Goal: Task Accomplishment & Management: Use online tool/utility

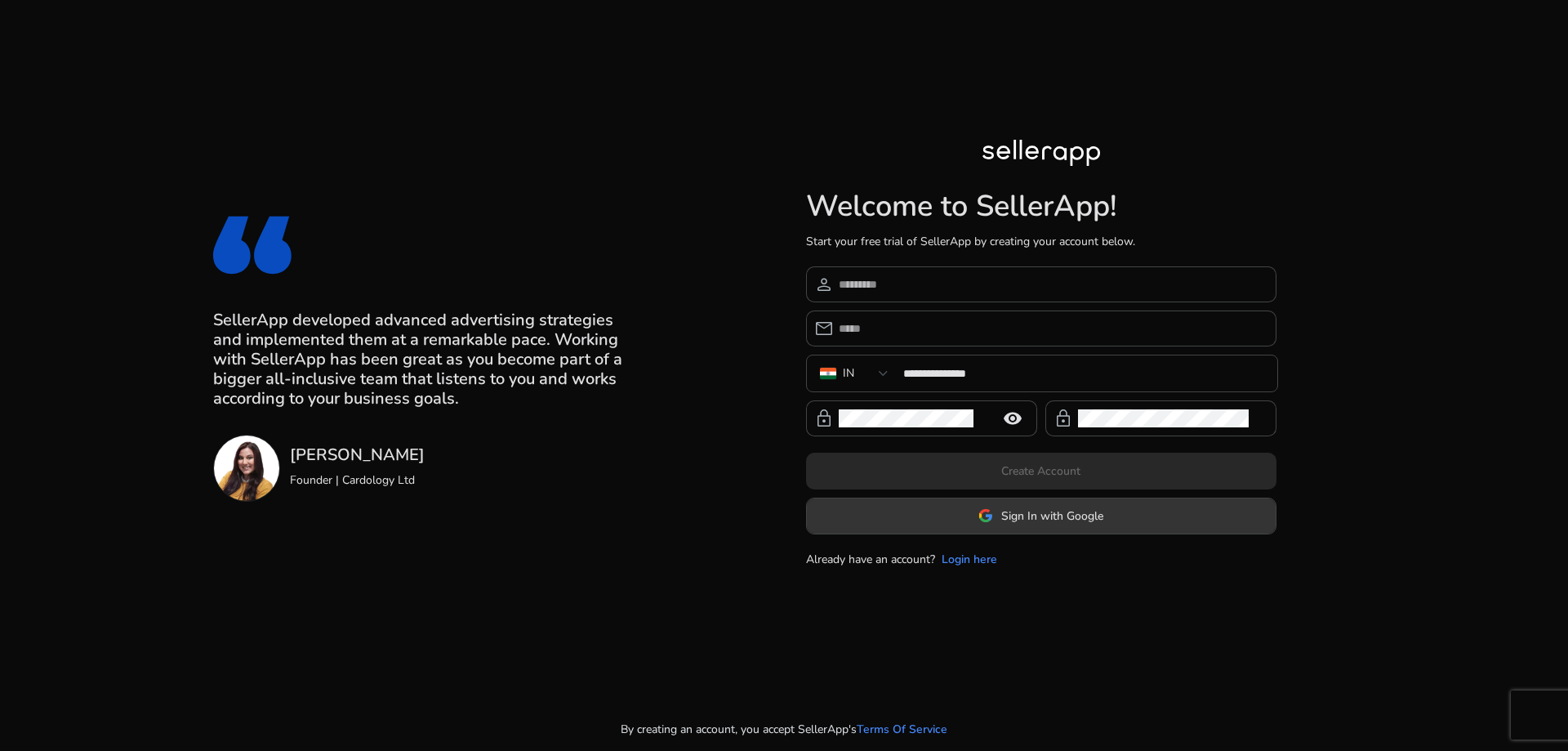
click at [1069, 519] on span "Sign In with Google" at bounding box center [1052, 516] width 102 height 17
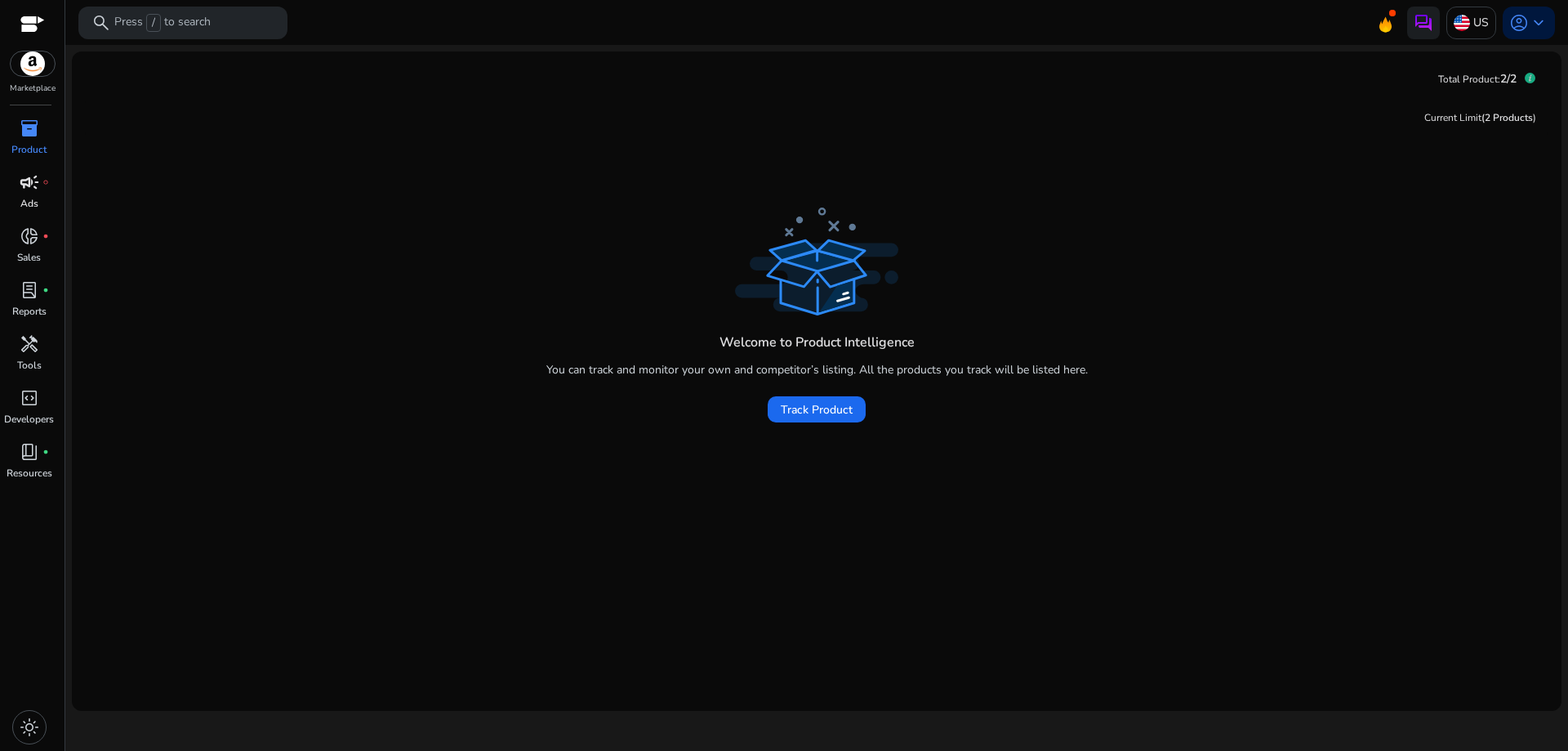
click at [39, 170] on div "campaign fiber_manual_record" at bounding box center [30, 183] width 46 height 26
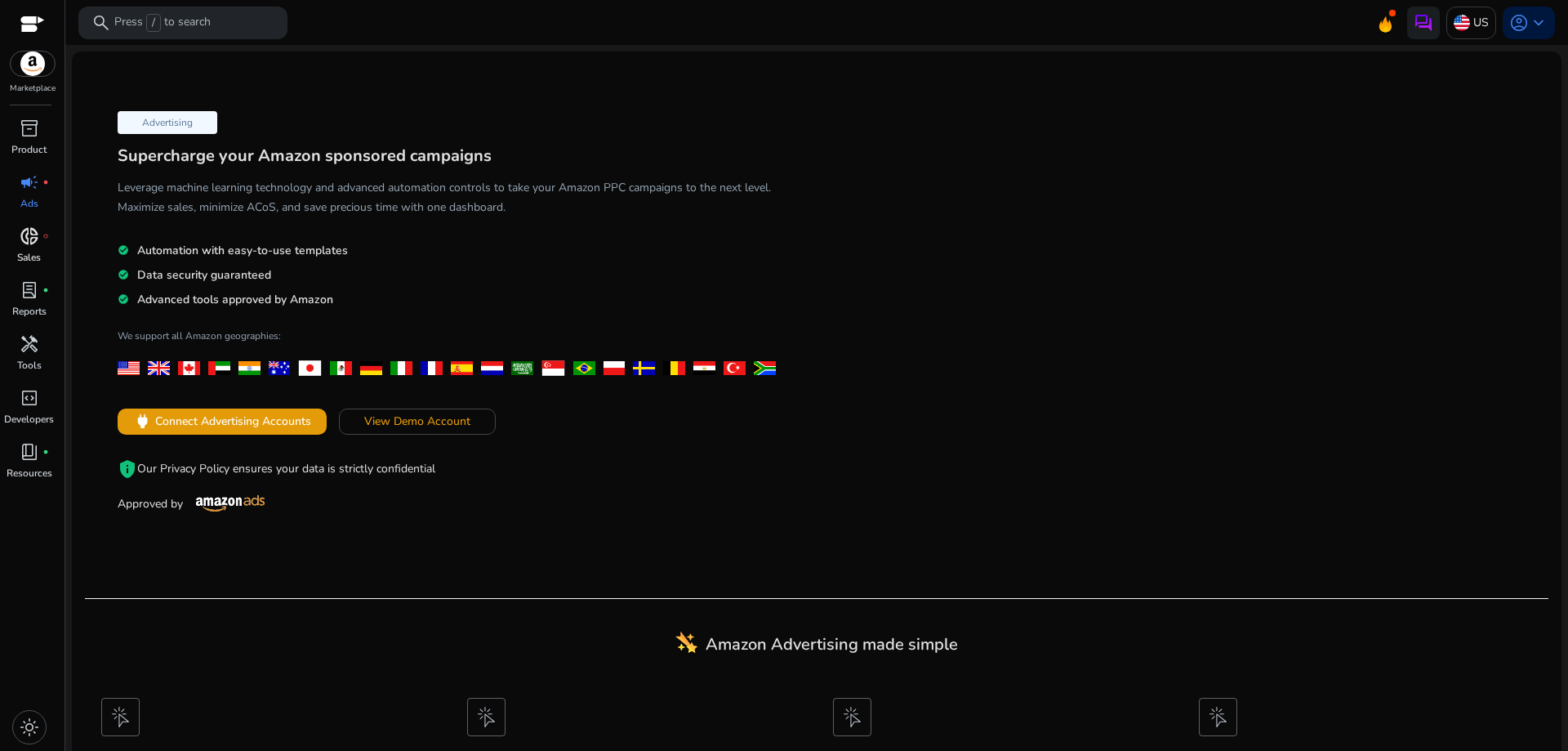
click at [29, 257] on p "Sales" at bounding box center [29, 257] width 24 height 15
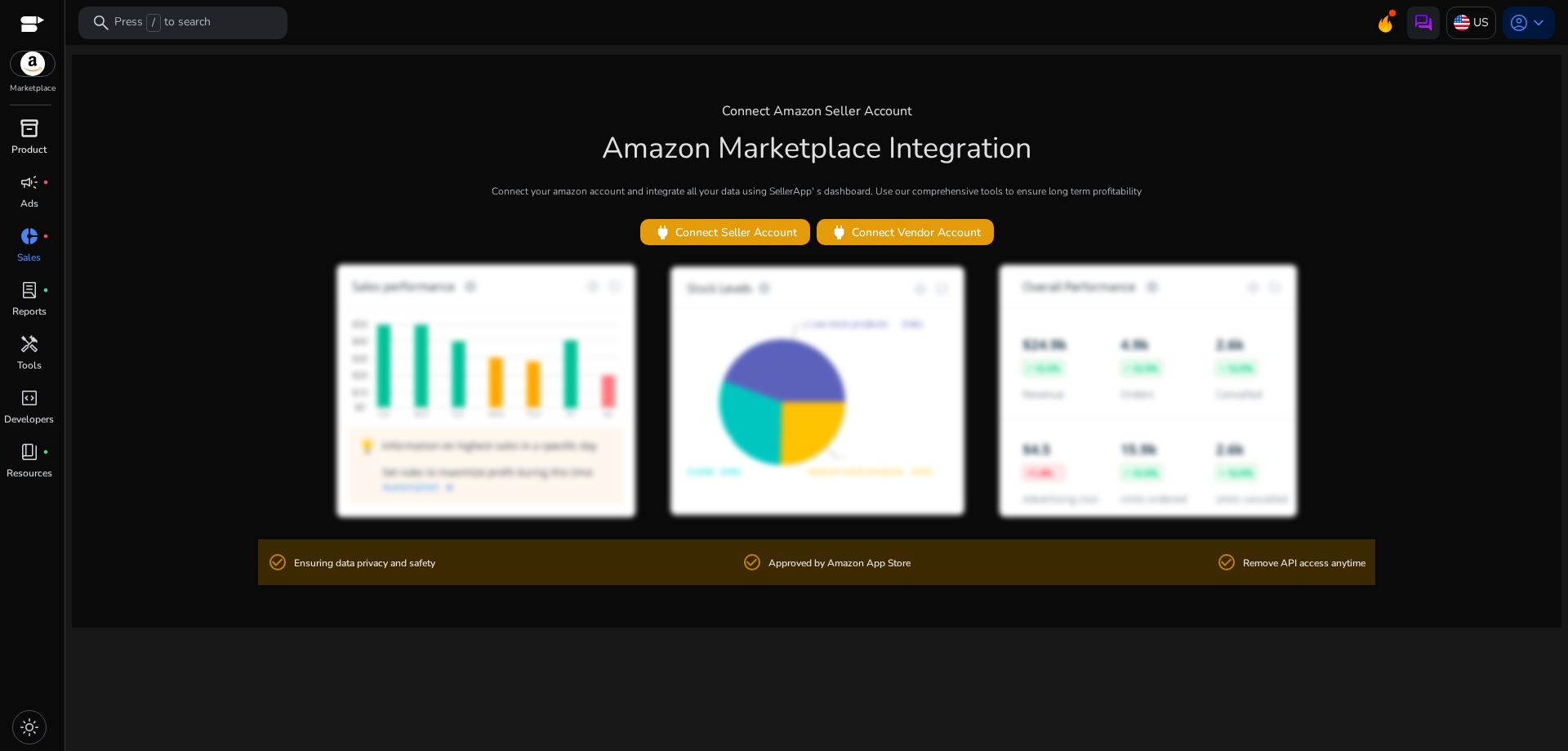
click at [39, 136] on div "inventory_2" at bounding box center [30, 129] width 46 height 26
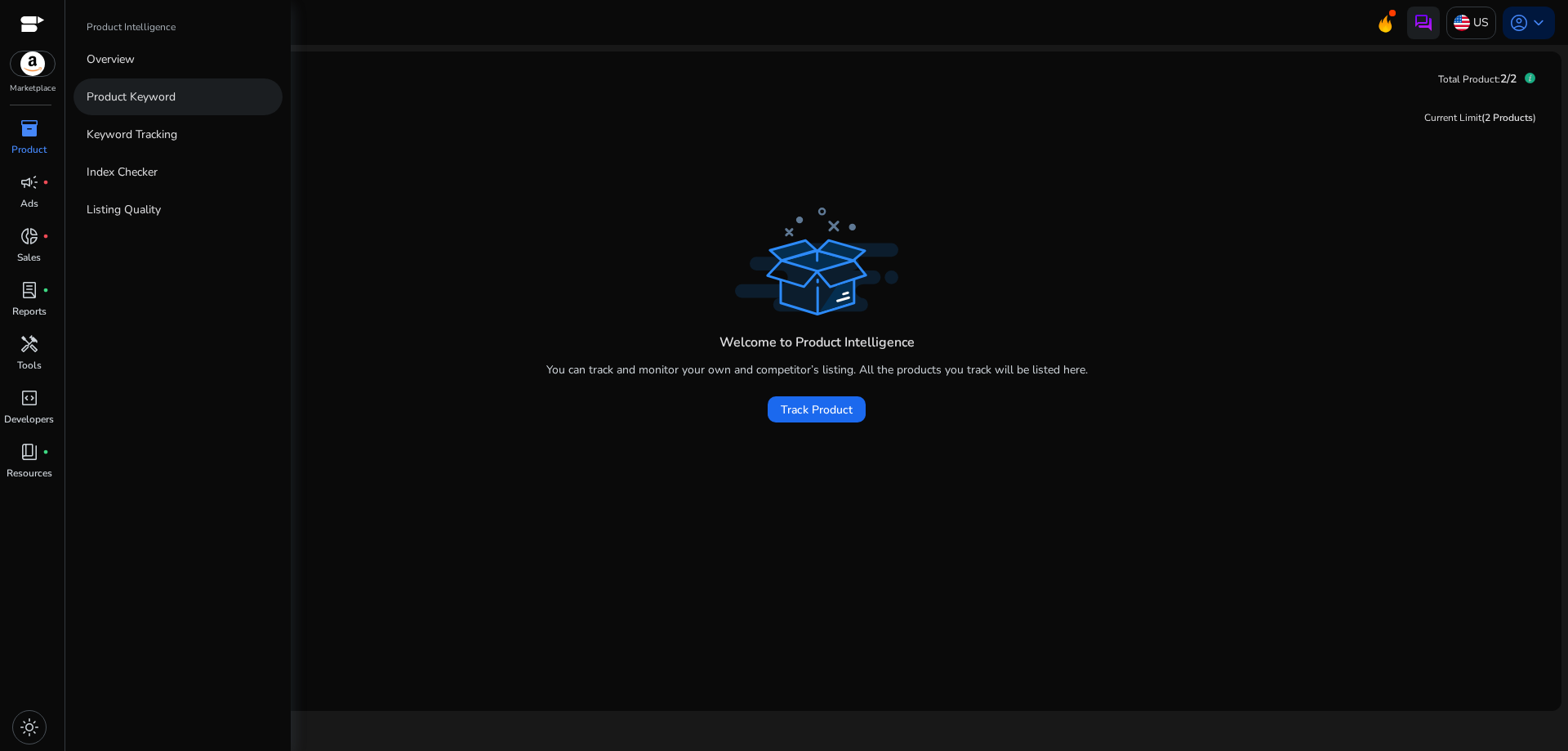
click at [158, 98] on p "Product Keyword" at bounding box center [131, 96] width 89 height 17
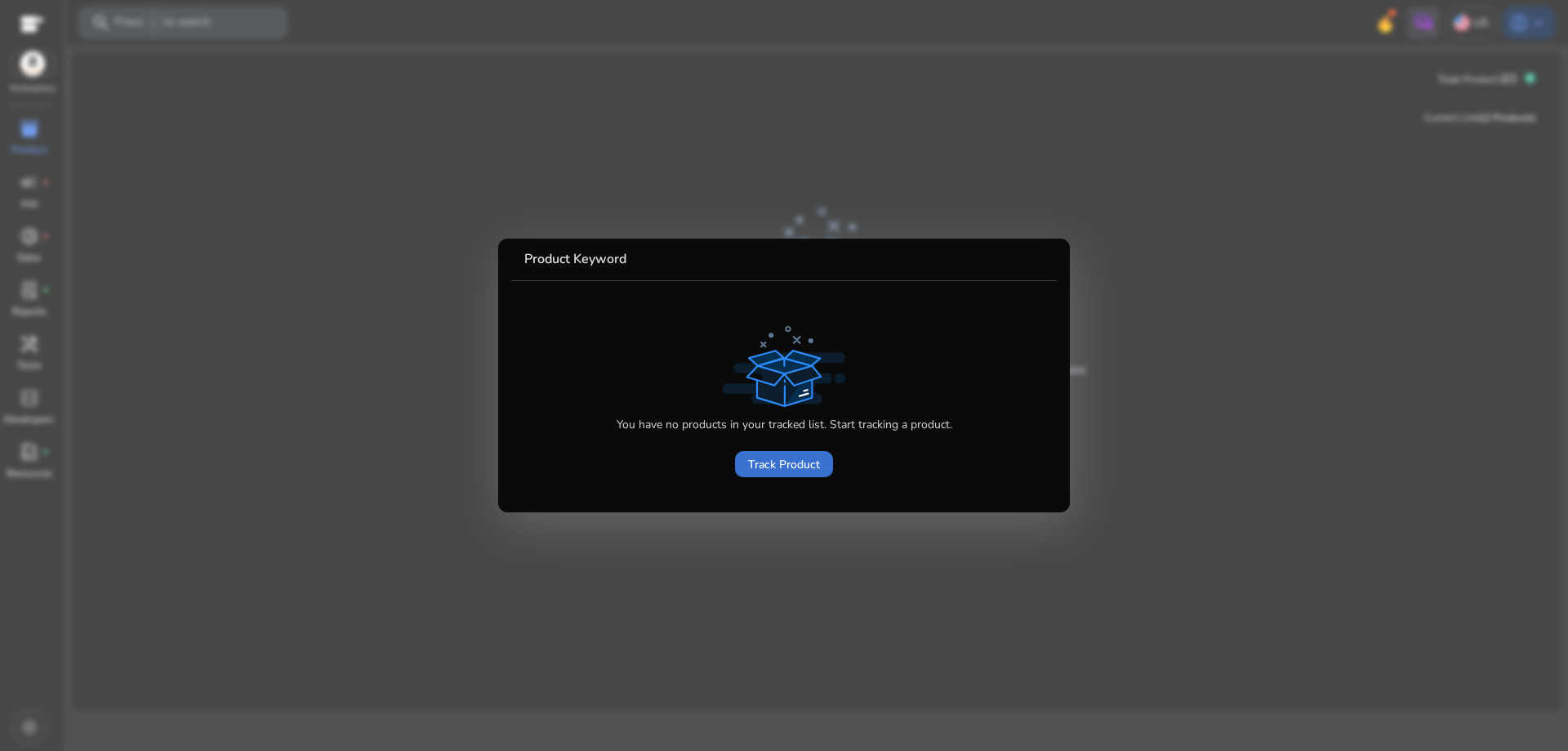
click at [798, 465] on span "Track Product" at bounding box center [784, 464] width 72 height 17
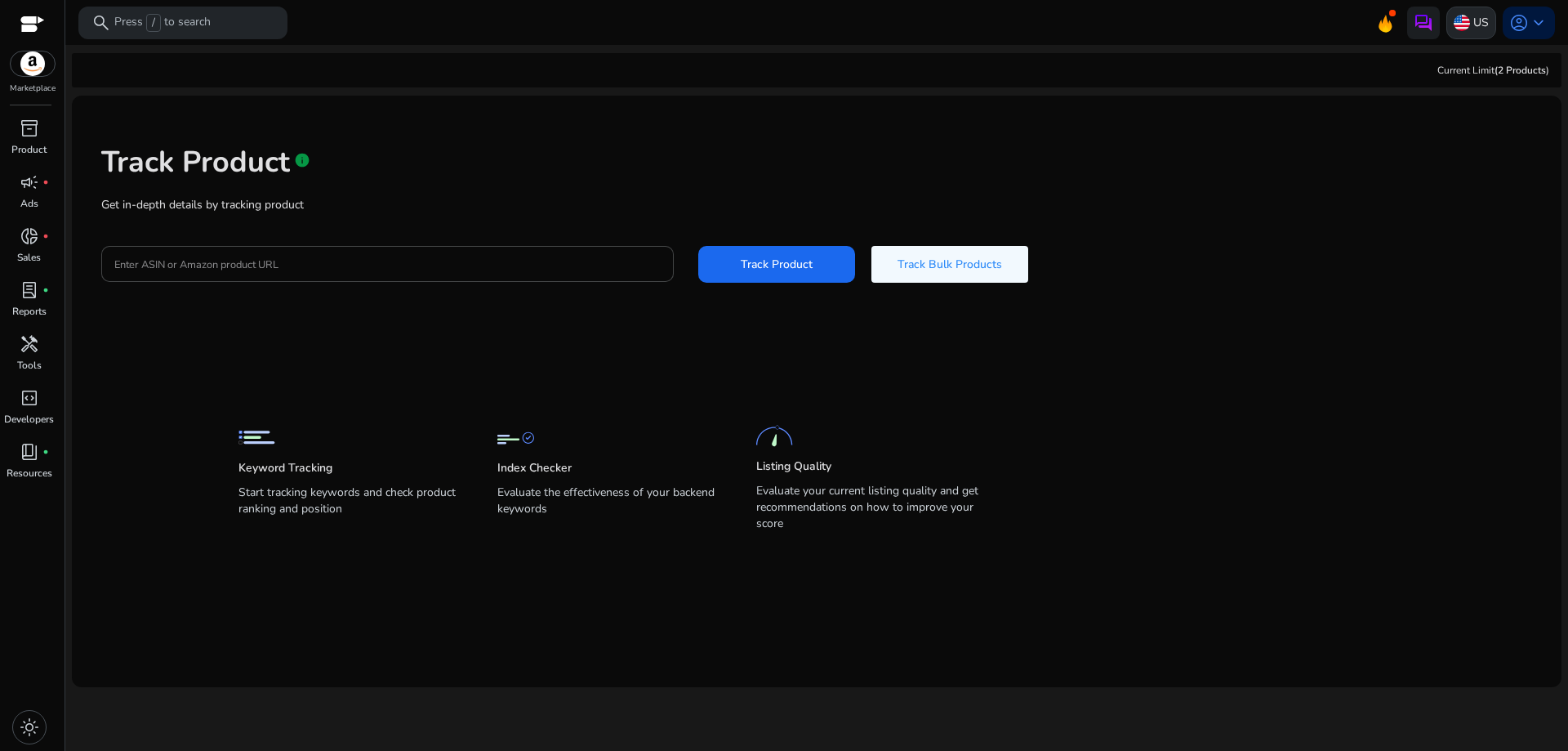
click at [1474, 23] on p "US" at bounding box center [1481, 22] width 16 height 29
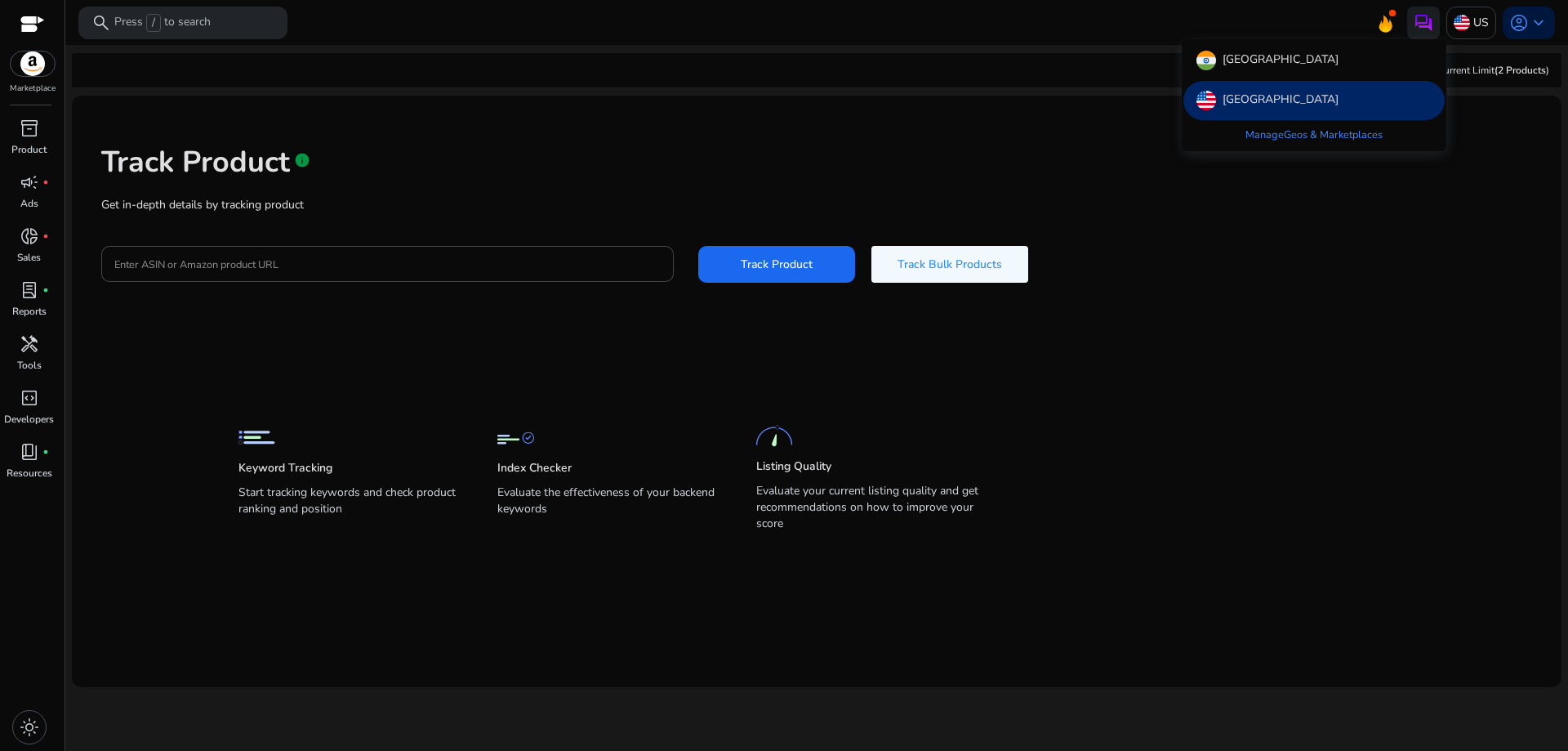
drag, startPoint x: 1285, startPoint y: 70, endPoint x: 1091, endPoint y: 98, distance: 196.0
click at [1281, 69] on div "[GEOGRAPHIC_DATA]" at bounding box center [1314, 60] width 261 height 39
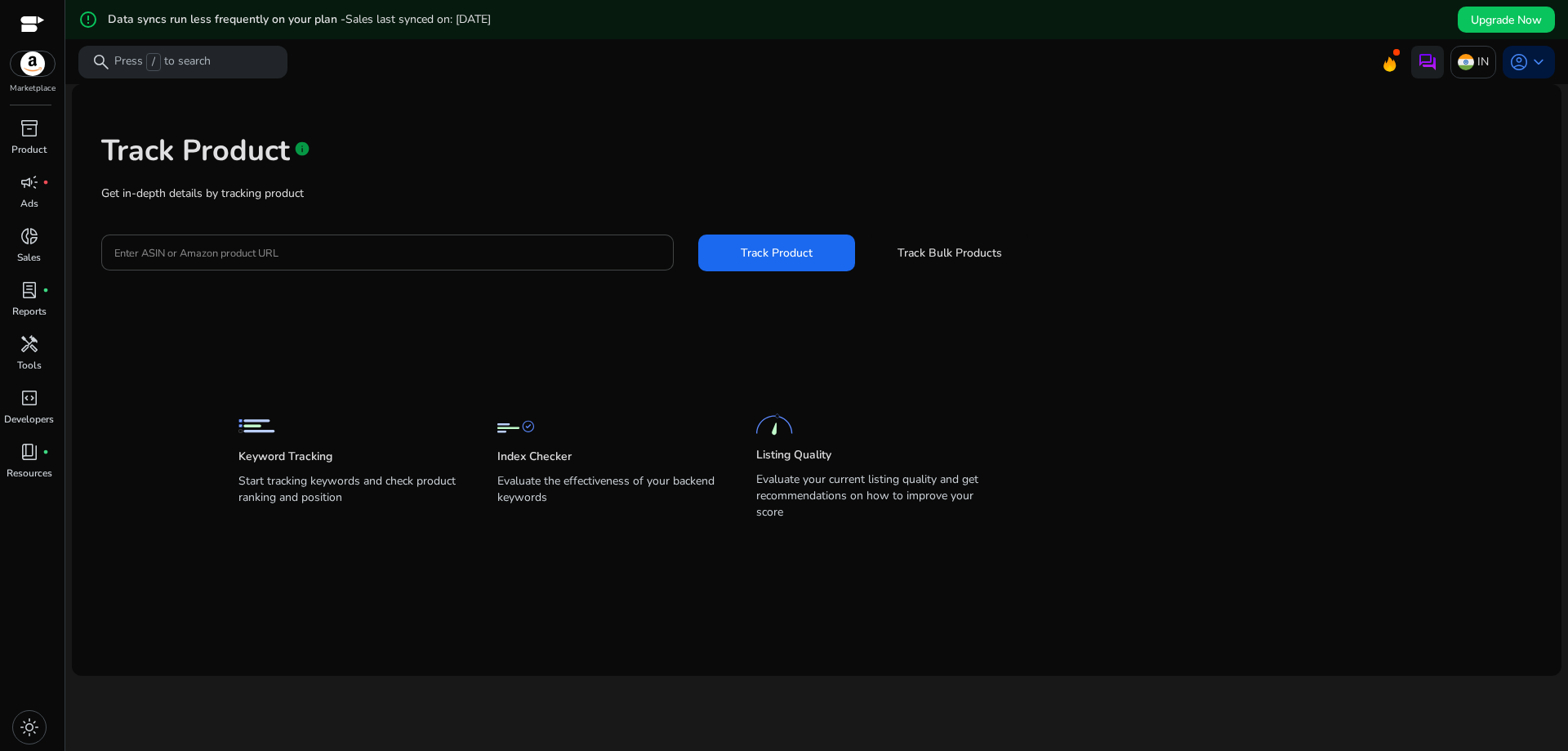
drag, startPoint x: 86, startPoint y: 184, endPoint x: 113, endPoint y: 192, distance: 28.2
click at [103, 184] on div "Track Product info Get in-depth details by tracking product Enter ASIN or Amazo…" at bounding box center [816, 199] width 1463 height 206
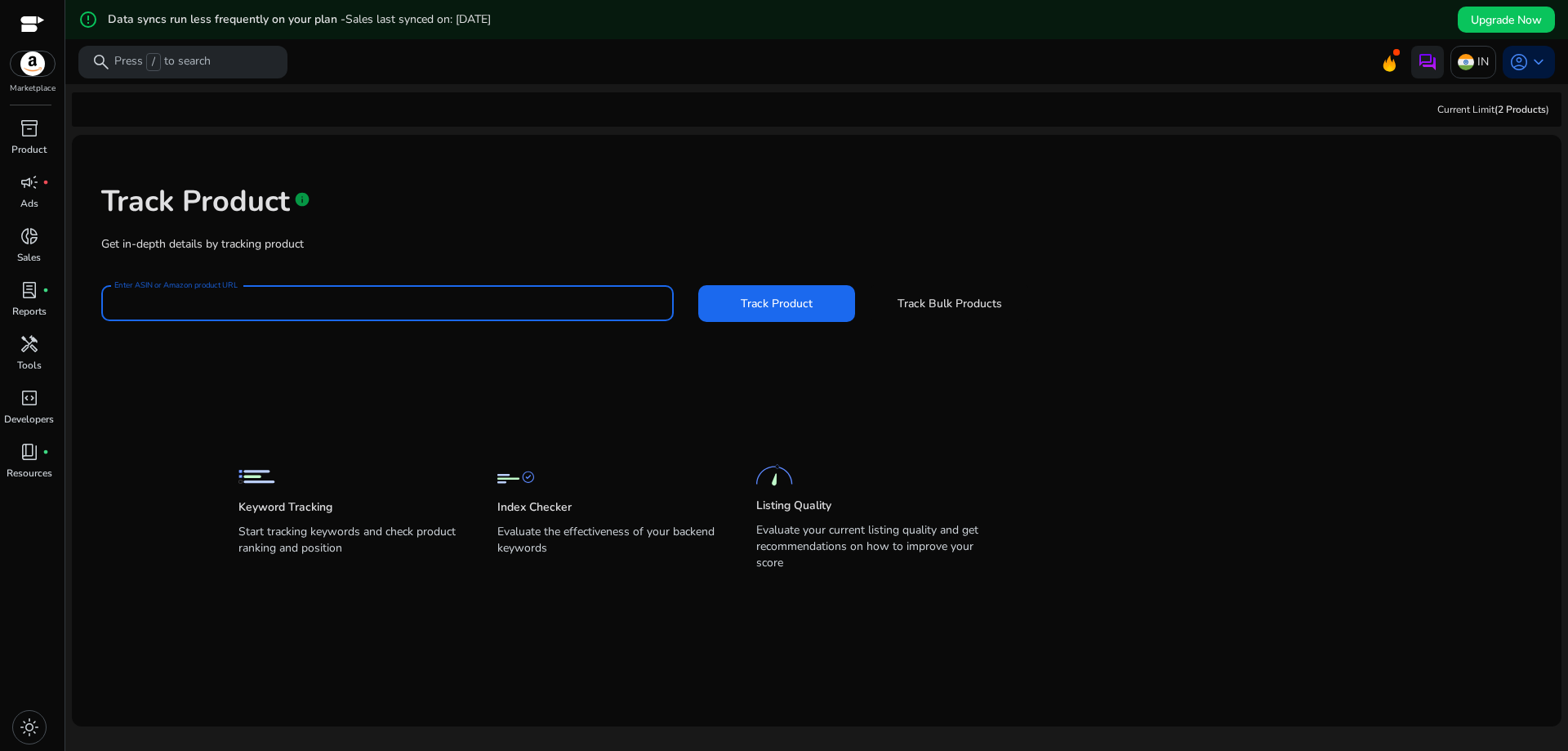
click at [227, 311] on input "Enter ASIN or Amazon product URL" at bounding box center [388, 303] width 546 height 18
type input "**********"
click at [762, 305] on span "Track Product" at bounding box center [777, 303] width 72 height 17
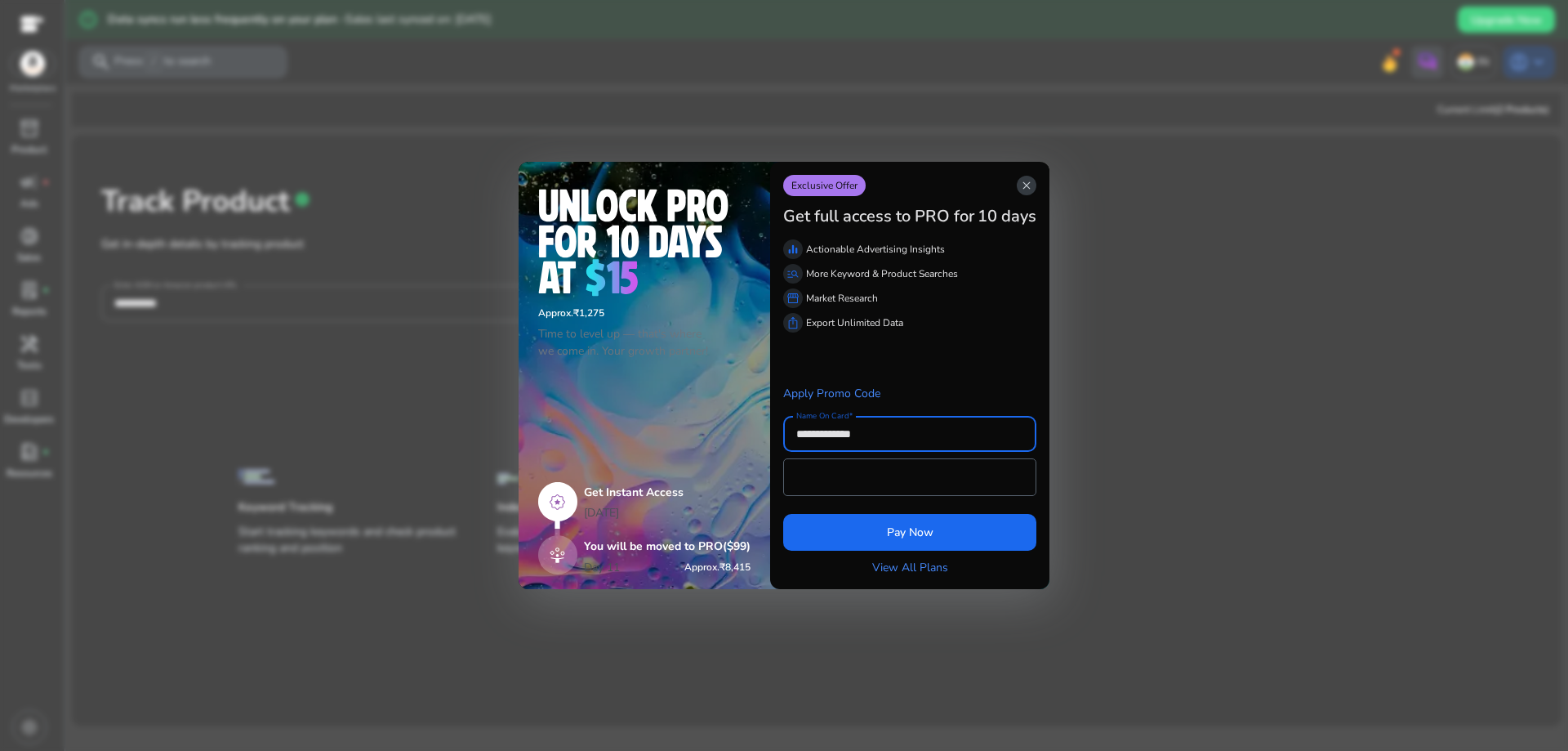
click at [1029, 188] on span "close" at bounding box center [1026, 185] width 13 height 13
